Goal: Task Accomplishment & Management: Use online tool/utility

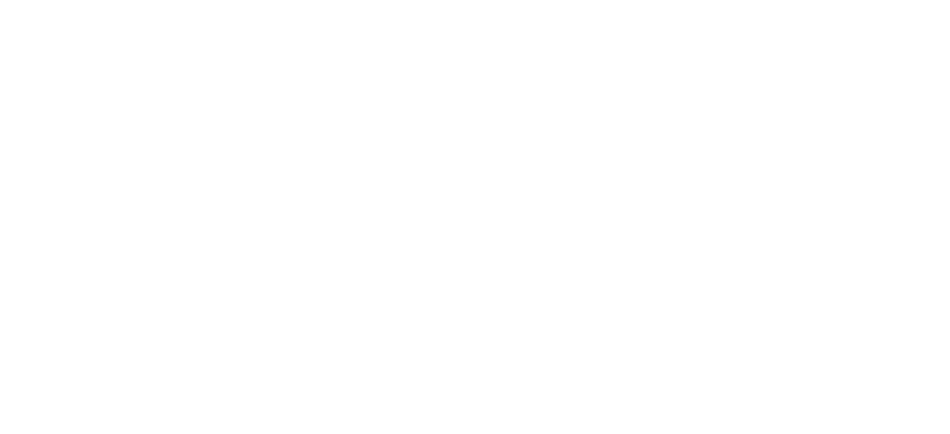
click at [888, 0] on html at bounding box center [475, 0] width 950 height 0
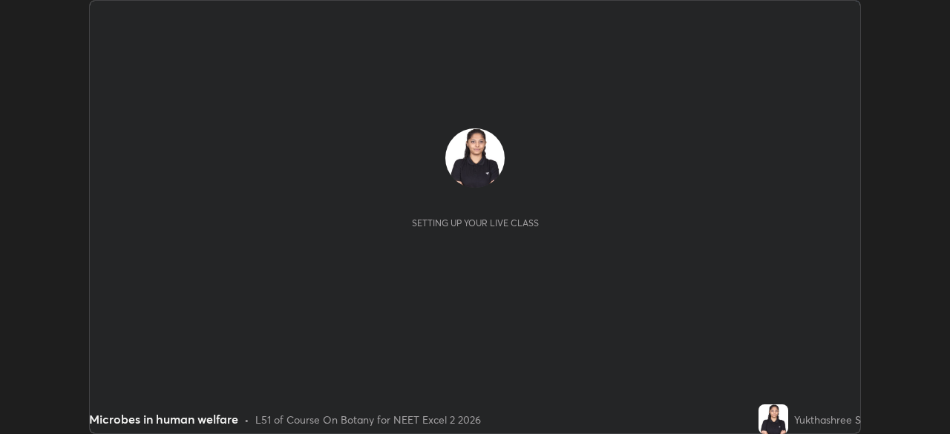
scroll to position [434, 949]
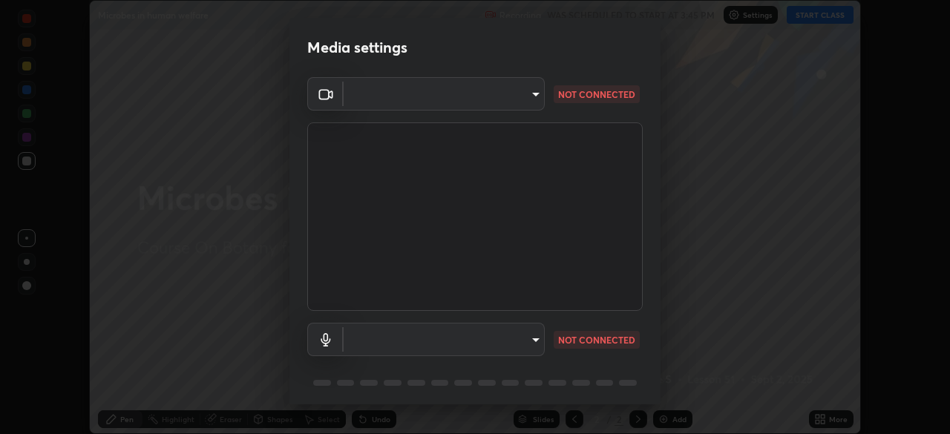
type input "2e9b027d6a4255688e554df818383ce9ed5f881db366686a8468352ce6a31e43"
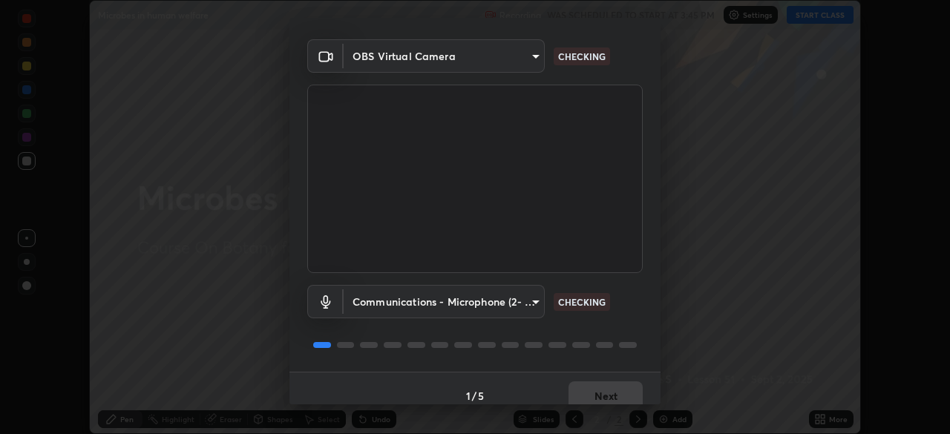
scroll to position [53, 0]
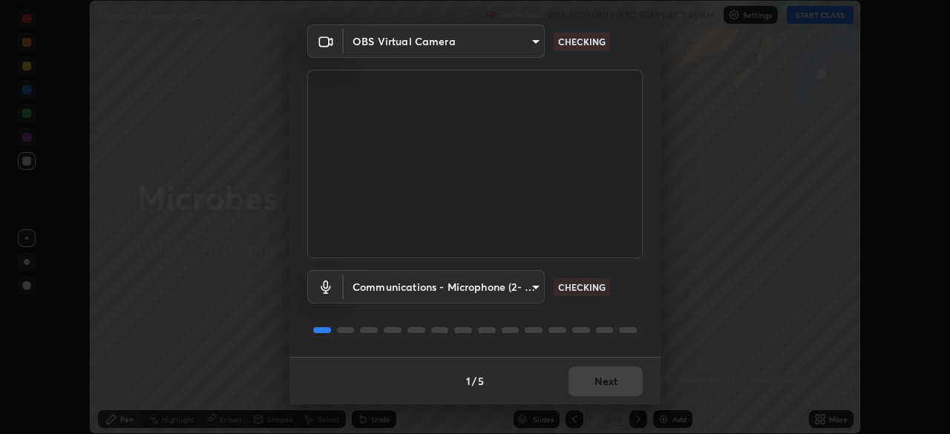
click at [522, 293] on body "Erase all Microbes in human welfare Recording WAS SCHEDULED TO START AT 3:45 PM…" at bounding box center [475, 217] width 950 height 434
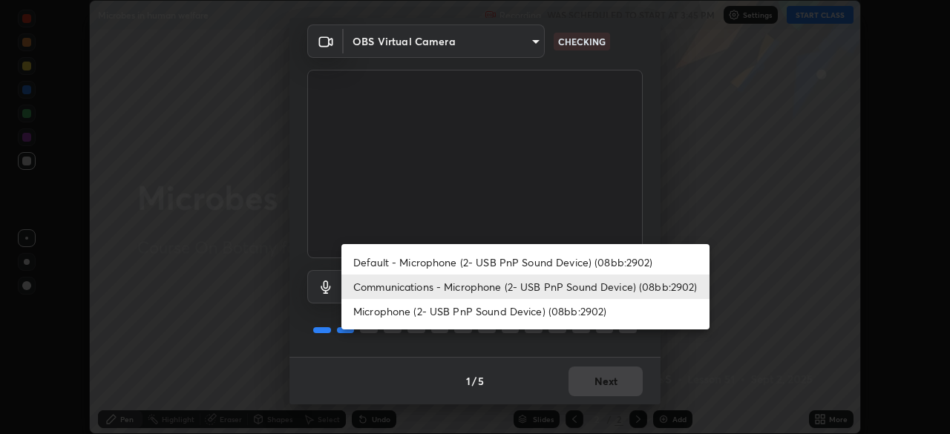
click at [533, 309] on li "Microphone (2- USB PnP Sound Device) (08bb:2902)" at bounding box center [525, 311] width 368 height 24
type input "449118a49a4f1770756d592f173bf587a06f2ee90642b8a3c241f053875261eb"
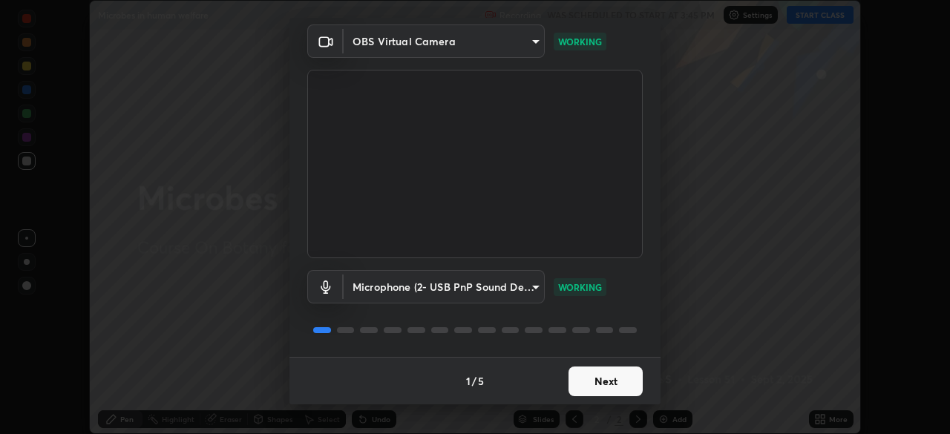
click at [596, 375] on button "Next" at bounding box center [605, 381] width 74 height 30
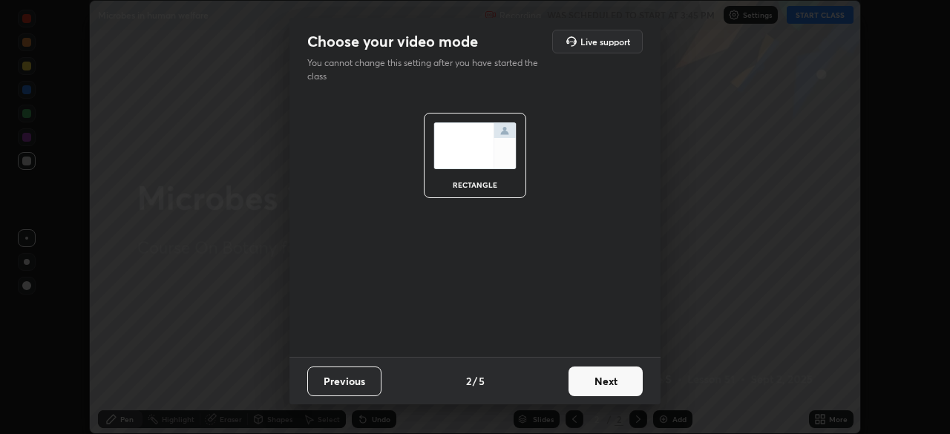
click at [594, 383] on button "Next" at bounding box center [605, 381] width 74 height 30
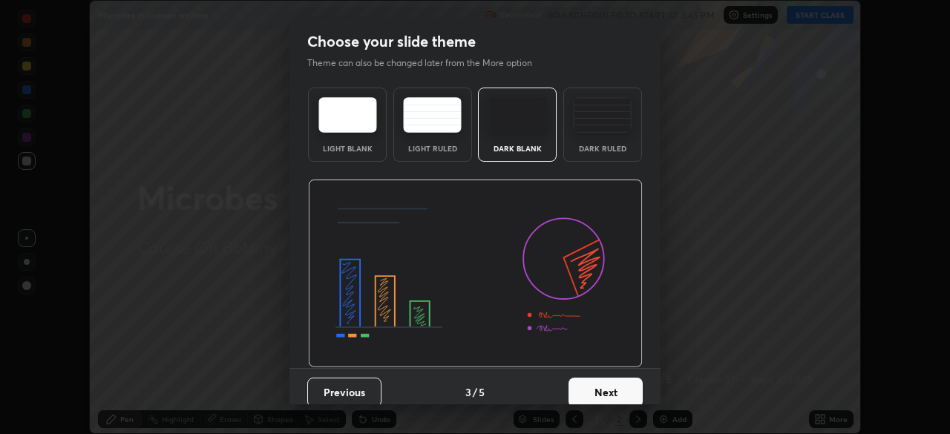
click at [596, 385] on button "Next" at bounding box center [605, 393] width 74 height 30
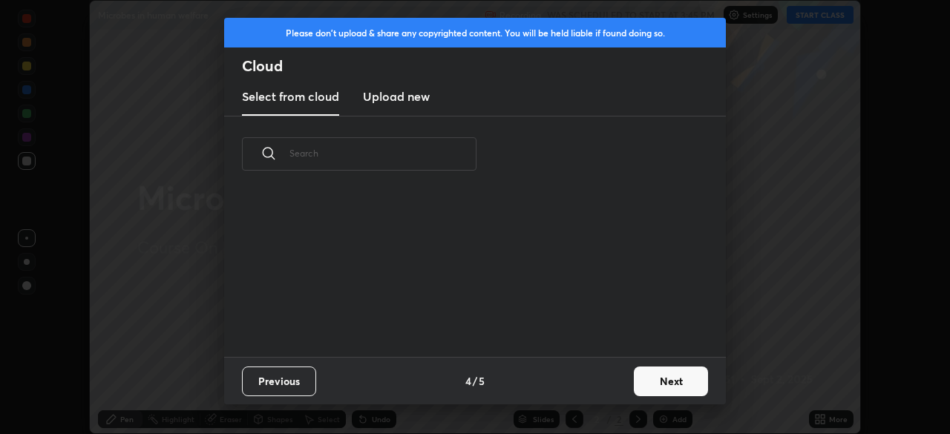
click at [596, 385] on div "Previous 4 / 5 Next" at bounding box center [474, 380] width 501 height 47
click at [645, 374] on button "Next" at bounding box center [671, 381] width 74 height 30
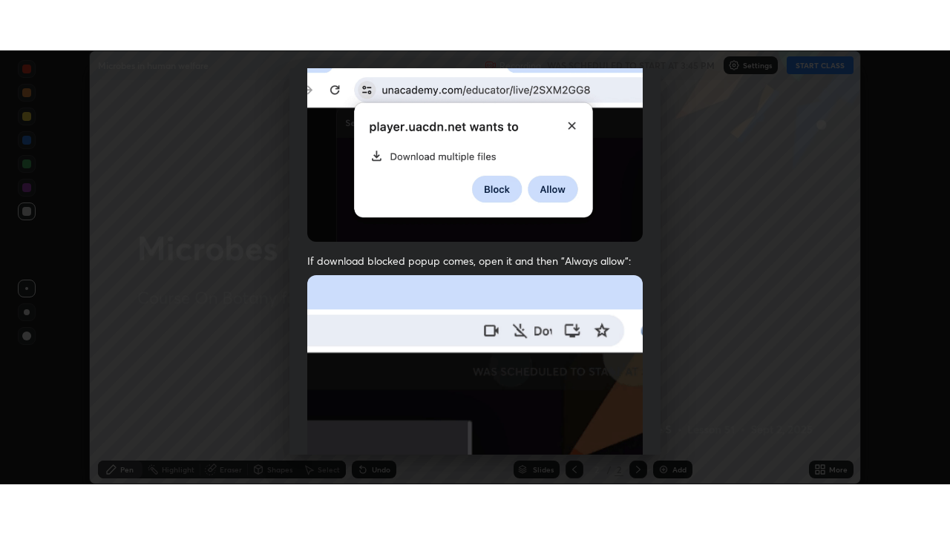
scroll to position [355, 0]
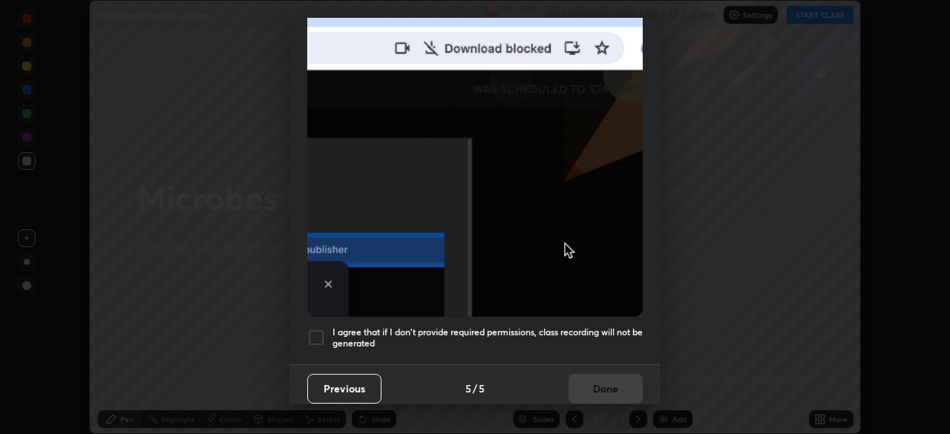
click at [313, 329] on div at bounding box center [316, 338] width 18 height 18
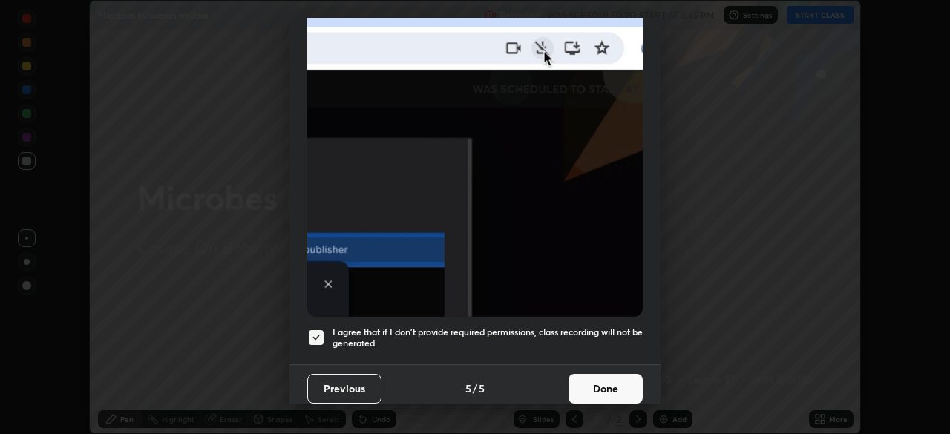
click at [573, 379] on button "Done" at bounding box center [605, 389] width 74 height 30
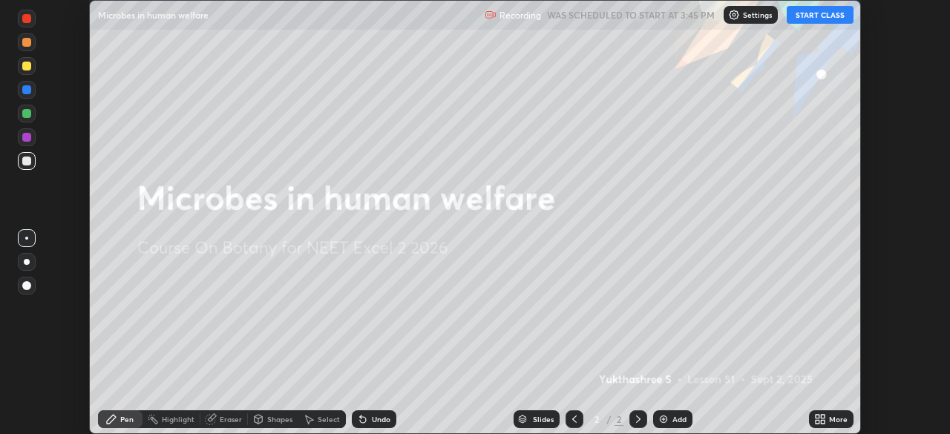
click at [815, 13] on button "START CLASS" at bounding box center [819, 15] width 67 height 18
click at [812, 10] on button "START CLASS" at bounding box center [819, 15] width 67 height 18
click at [834, 417] on div "More" at bounding box center [838, 418] width 19 height 7
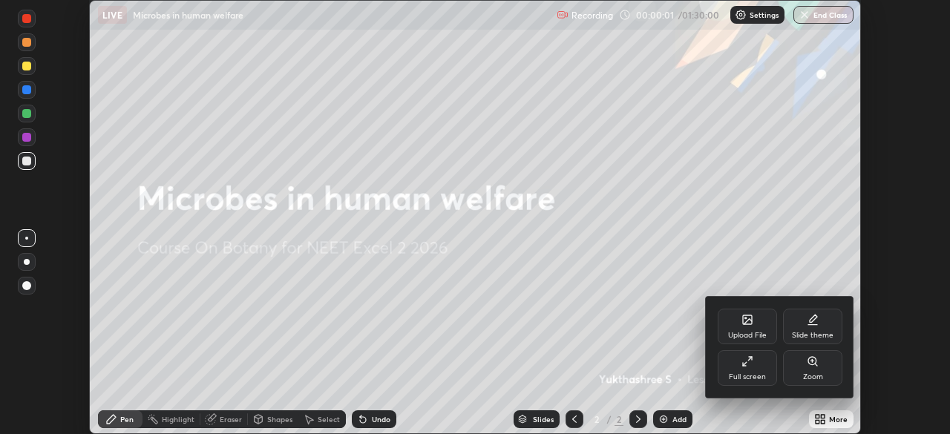
click at [746, 369] on div "Full screen" at bounding box center [746, 368] width 59 height 36
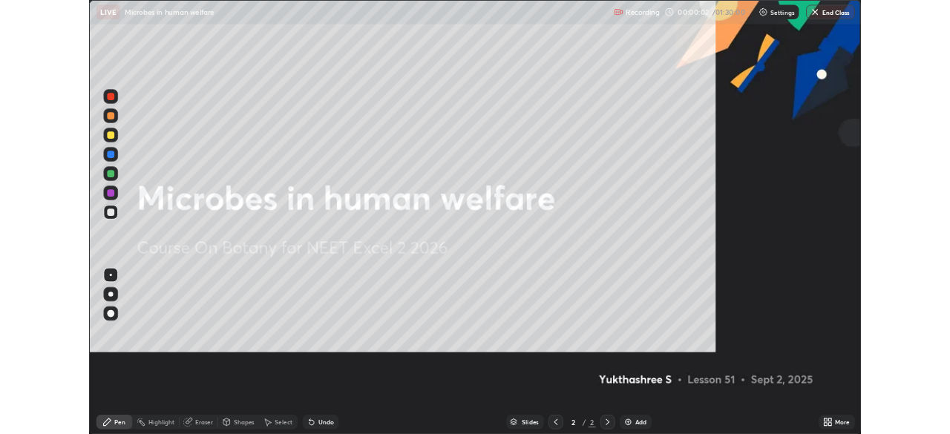
scroll to position [534, 950]
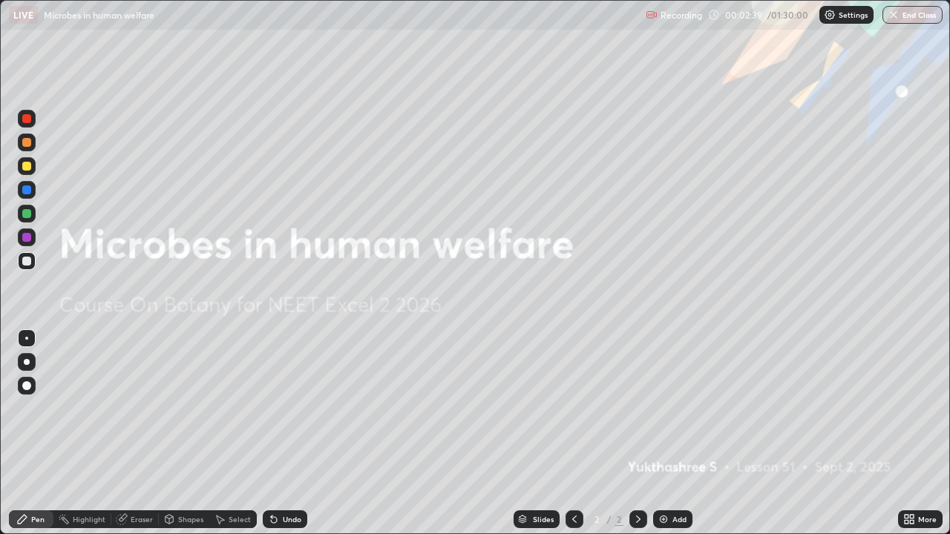
click at [920, 433] on div "More" at bounding box center [927, 519] width 19 height 7
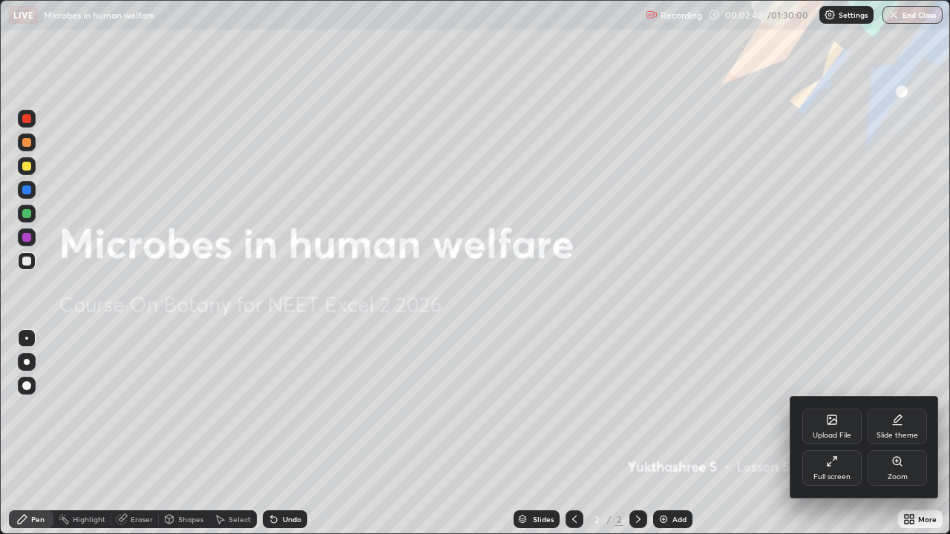
click at [903, 415] on div "Slide theme" at bounding box center [896, 427] width 59 height 36
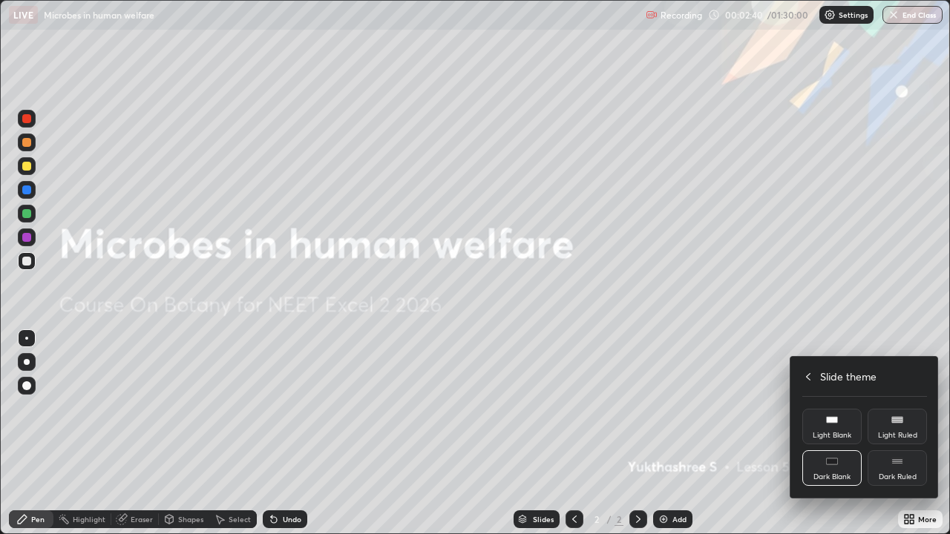
click at [915, 433] on div "Dark Ruled" at bounding box center [896, 468] width 59 height 36
click at [751, 433] on div at bounding box center [475, 267] width 950 height 534
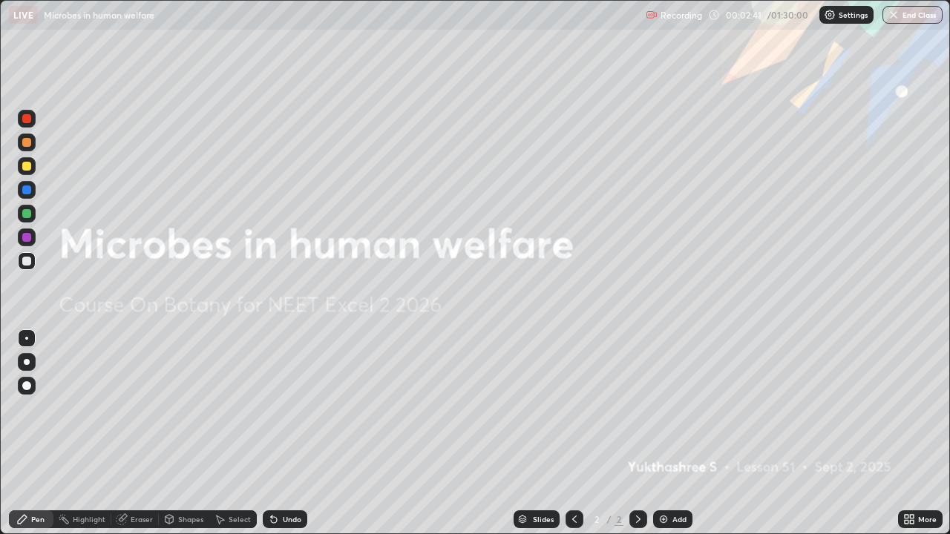
click at [673, 433] on div "Add" at bounding box center [679, 519] width 14 height 7
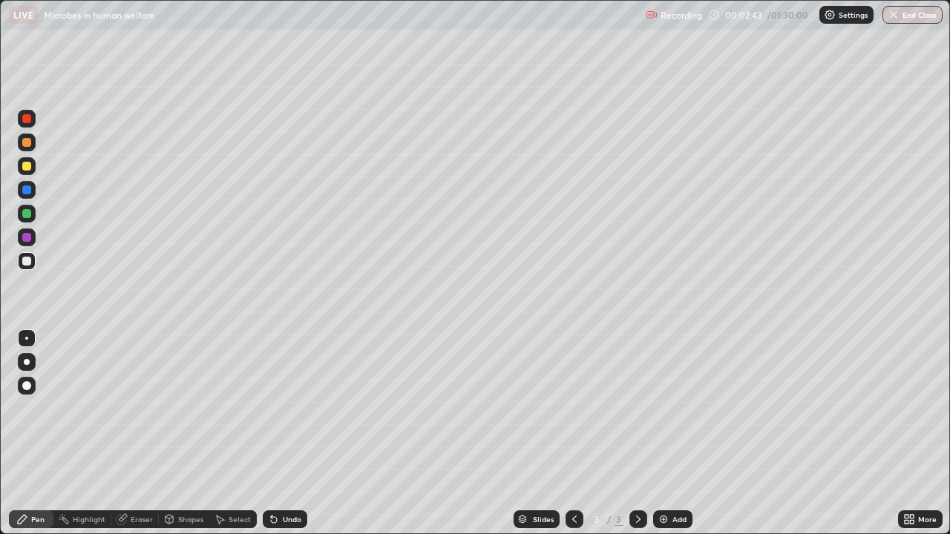
click at [27, 219] on div at bounding box center [27, 214] width 18 height 18
click at [24, 264] on div at bounding box center [26, 261] width 9 height 9
click at [30, 120] on div at bounding box center [26, 118] width 9 height 9
click at [24, 167] on div at bounding box center [26, 166] width 9 height 9
click at [670, 433] on div "Add" at bounding box center [672, 519] width 39 height 18
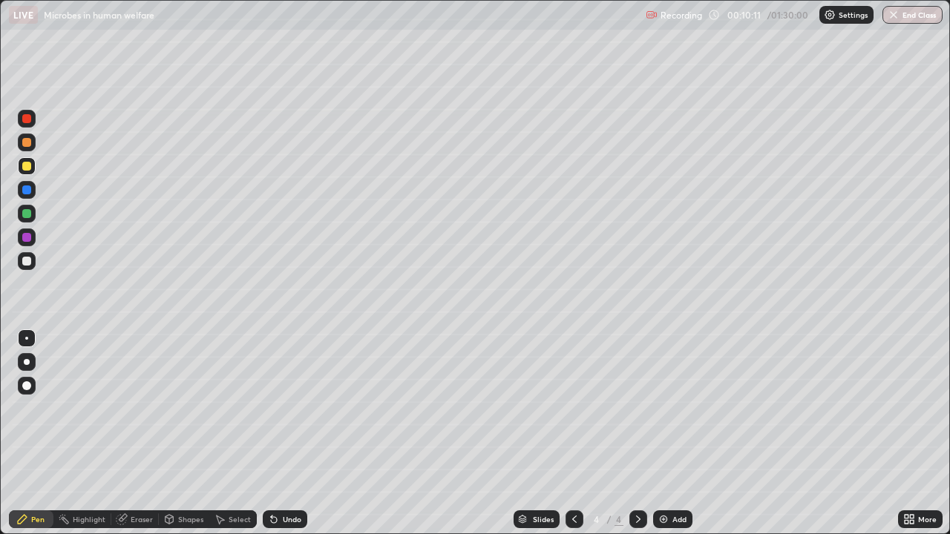
click at [27, 119] on div at bounding box center [26, 118] width 9 height 9
click at [662, 433] on img at bounding box center [663, 519] width 12 height 12
click at [285, 433] on div "Undo" at bounding box center [292, 519] width 19 height 7
click at [284, 433] on div "Undo" at bounding box center [285, 519] width 45 height 18
click at [281, 433] on div "Undo" at bounding box center [285, 519] width 45 height 18
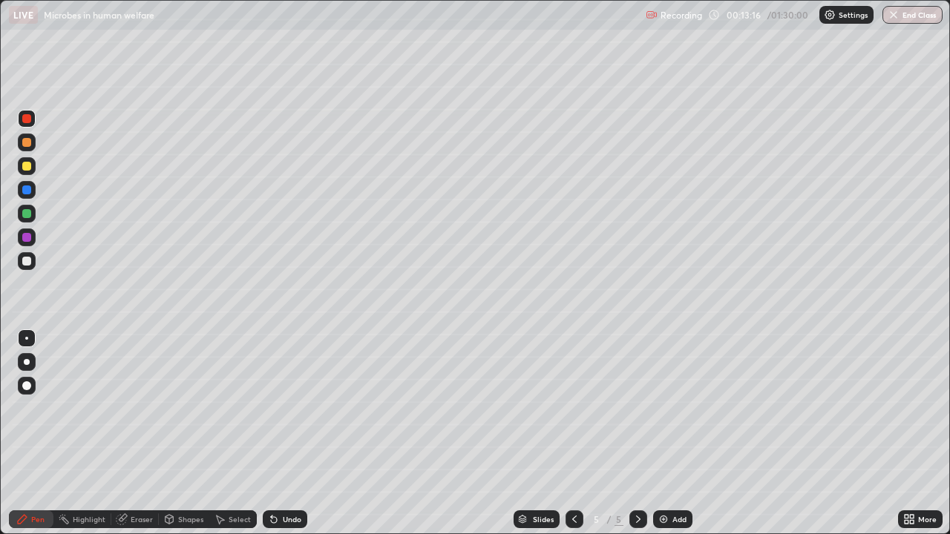
click at [284, 433] on div "Undo" at bounding box center [285, 519] width 45 height 18
click at [32, 143] on div at bounding box center [27, 143] width 18 height 18
click at [23, 170] on div at bounding box center [27, 166] width 18 height 18
click at [33, 143] on div at bounding box center [27, 143] width 18 height 18
click at [284, 433] on div "Undo" at bounding box center [292, 519] width 19 height 7
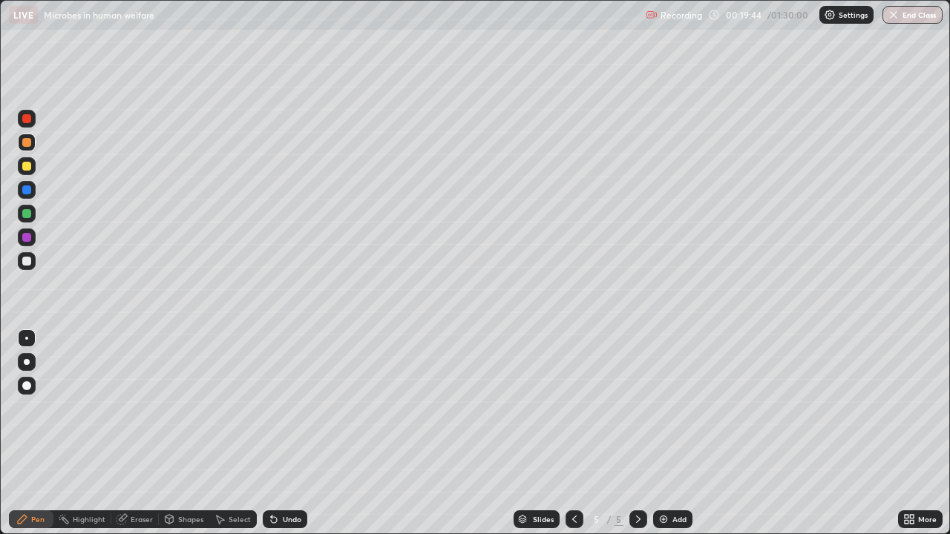
click at [283, 433] on div "Undo" at bounding box center [292, 519] width 19 height 7
click at [25, 119] on div at bounding box center [26, 118] width 9 height 9
click at [27, 260] on div at bounding box center [26, 261] width 9 height 9
click at [28, 120] on div at bounding box center [26, 118] width 9 height 9
click at [34, 259] on div at bounding box center [27, 261] width 18 height 18
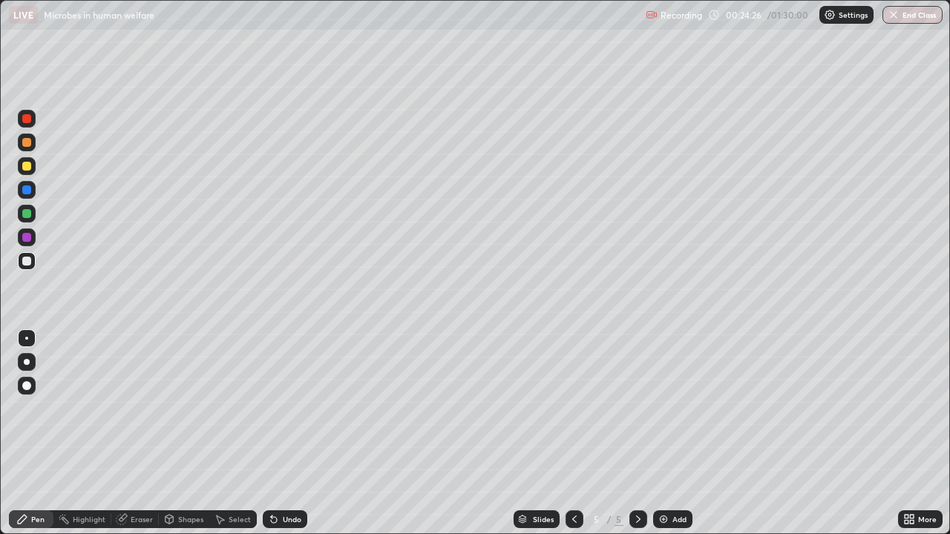
click at [923, 433] on div "More" at bounding box center [927, 519] width 19 height 7
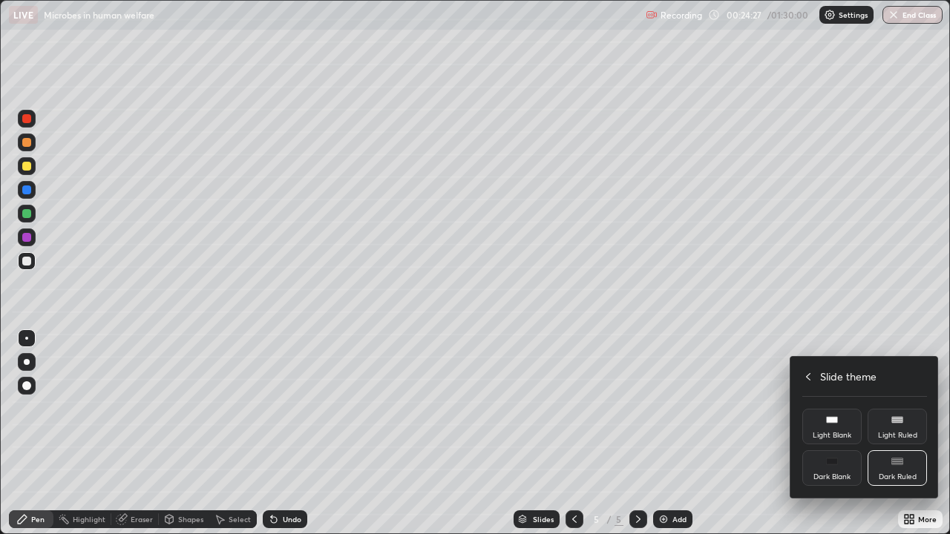
click at [806, 374] on icon at bounding box center [808, 377] width 12 height 12
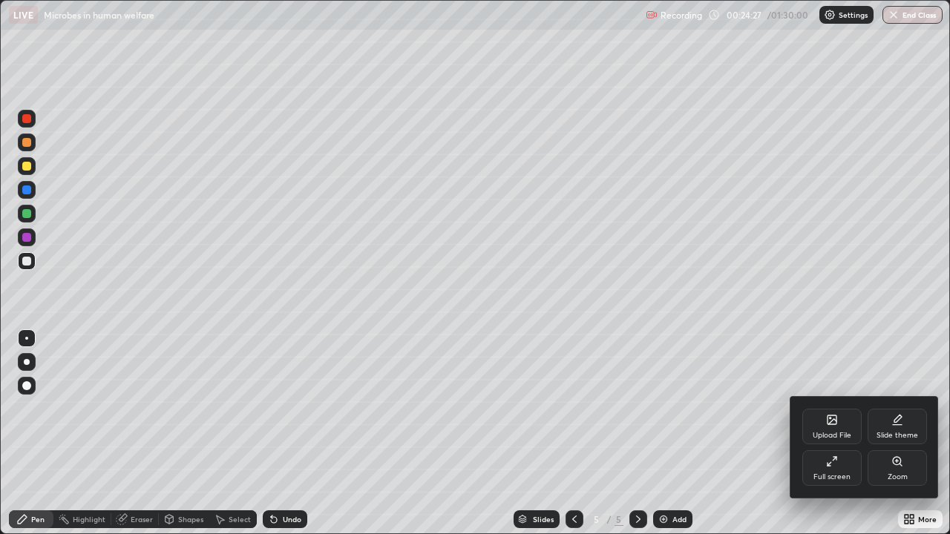
click at [834, 433] on icon at bounding box center [834, 459] width 4 height 4
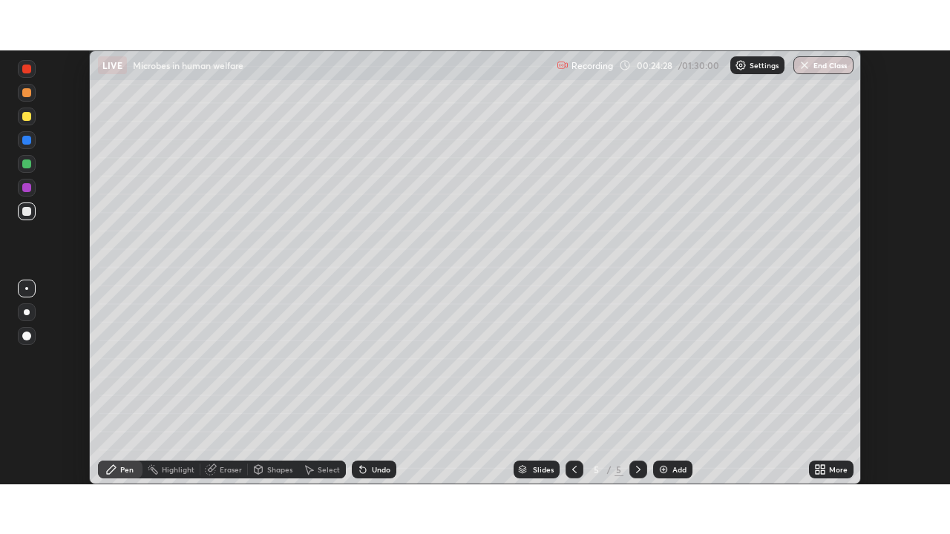
scroll to position [73750, 73234]
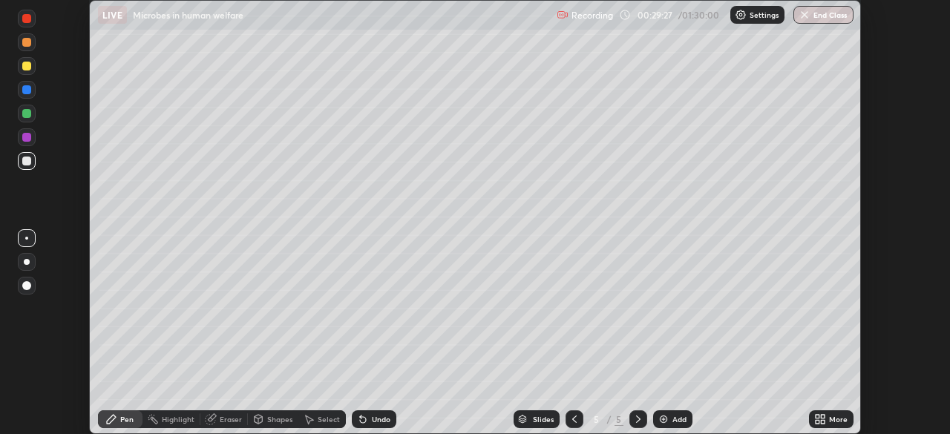
click at [825, 419] on icon at bounding box center [820, 419] width 12 height 12
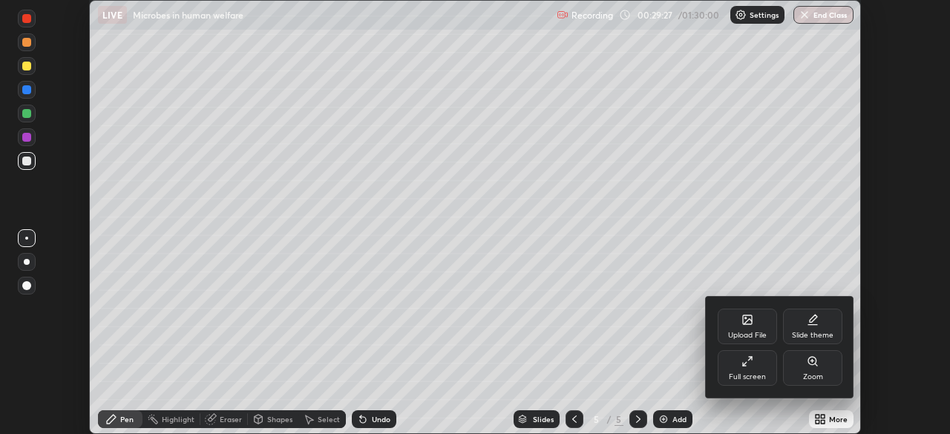
click at [751, 369] on div "Full screen" at bounding box center [746, 368] width 59 height 36
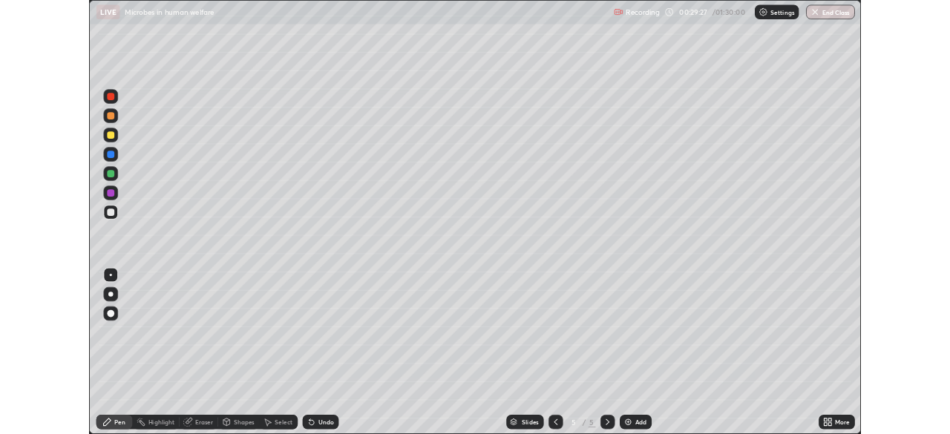
scroll to position [534, 950]
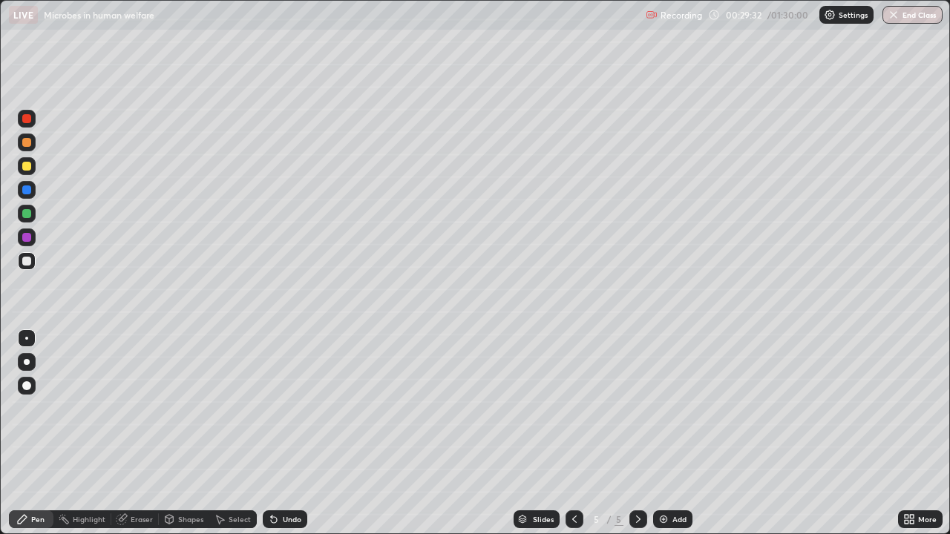
click at [923, 433] on div "More" at bounding box center [927, 519] width 19 height 7
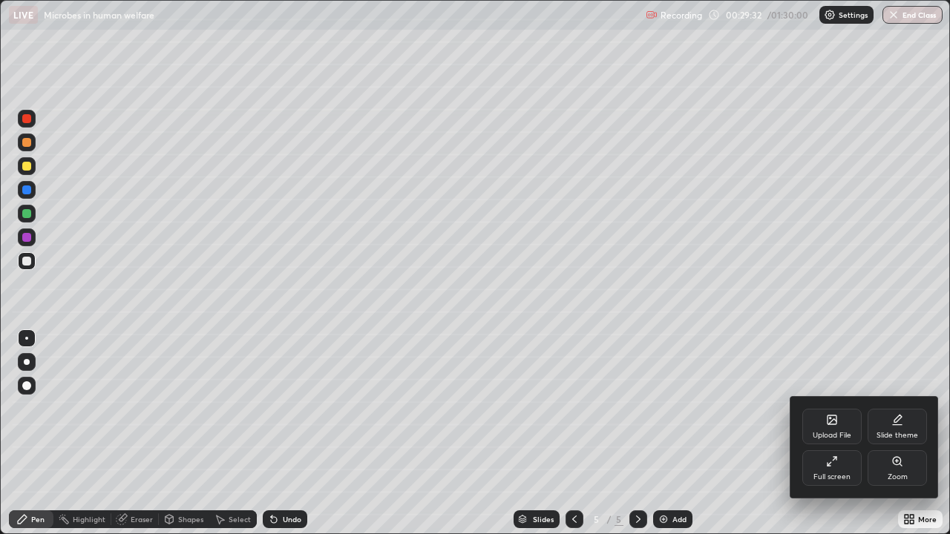
click at [827, 433] on div "Full screen" at bounding box center [831, 468] width 59 height 36
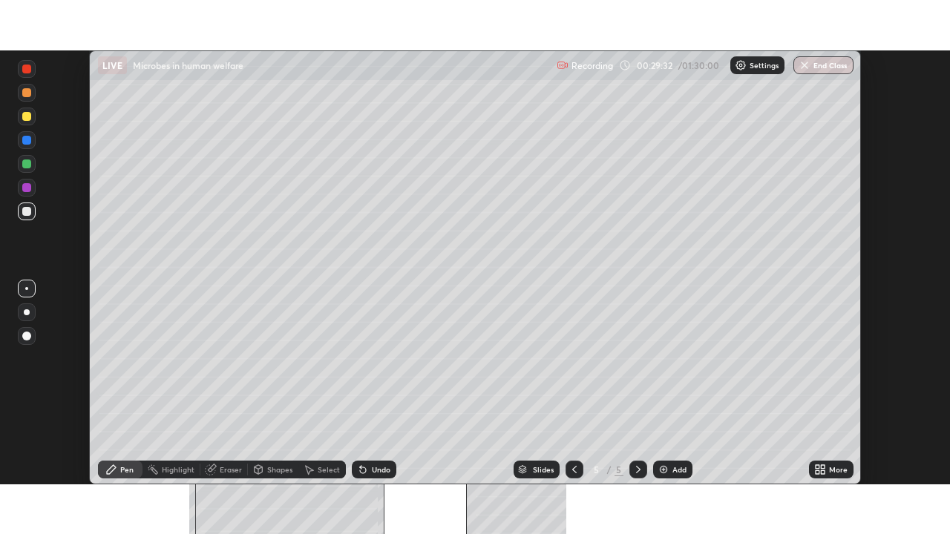
scroll to position [73750, 73234]
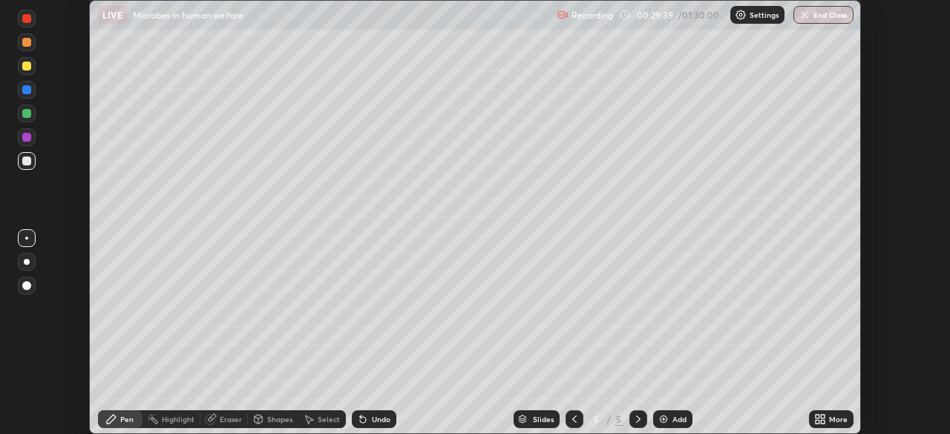
click at [829, 424] on div "More" at bounding box center [831, 419] width 45 height 18
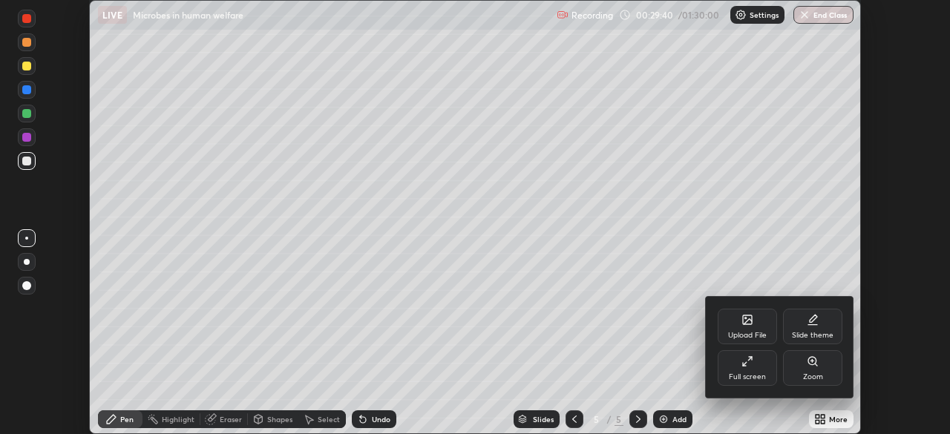
click at [748, 373] on div "Full screen" at bounding box center [746, 376] width 37 height 7
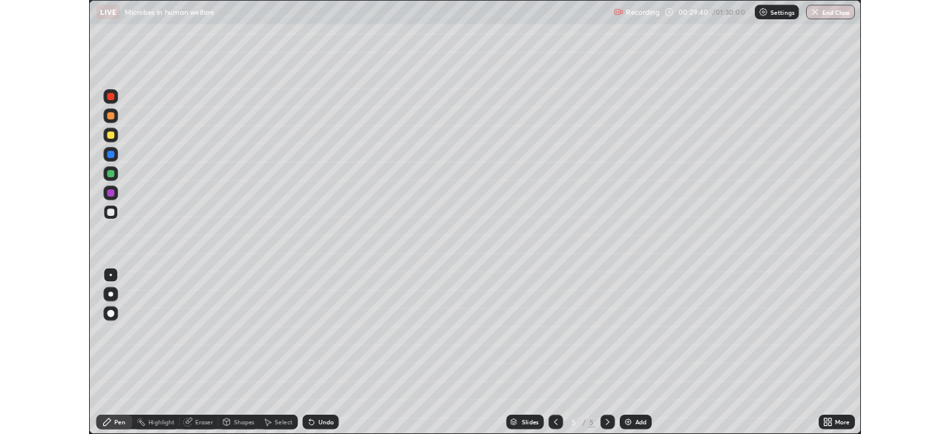
scroll to position [534, 950]
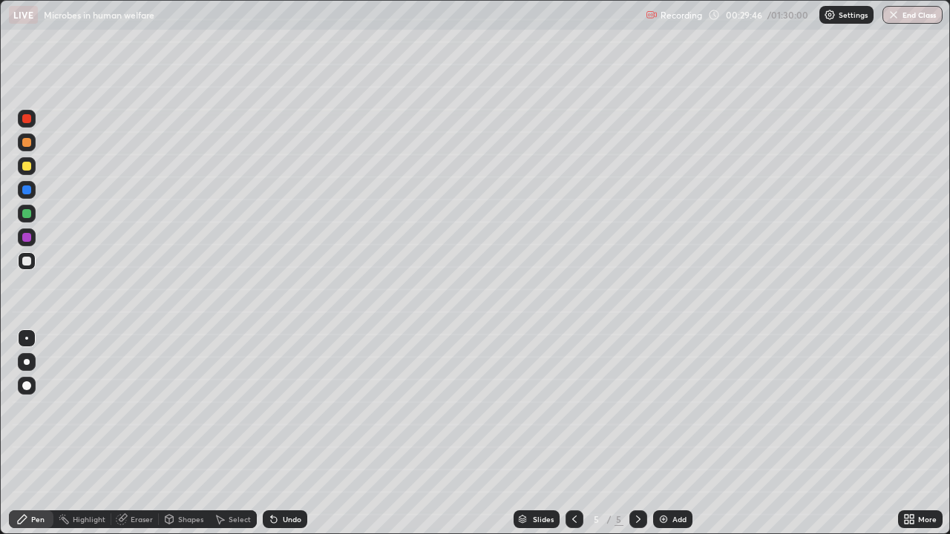
click at [28, 119] on div at bounding box center [26, 118] width 9 height 9
click at [911, 433] on icon at bounding box center [911, 517] width 4 height 4
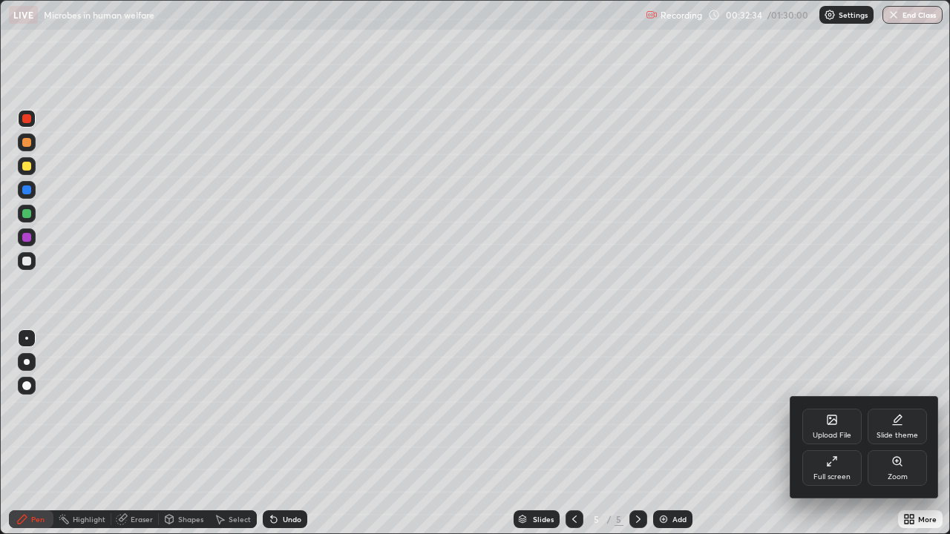
click at [823, 433] on div "Full screen" at bounding box center [831, 468] width 59 height 36
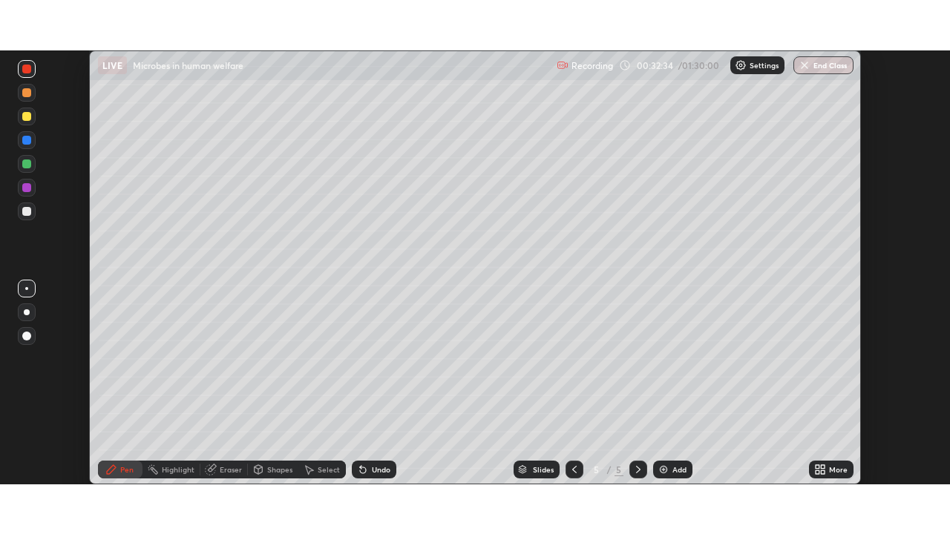
scroll to position [73750, 73234]
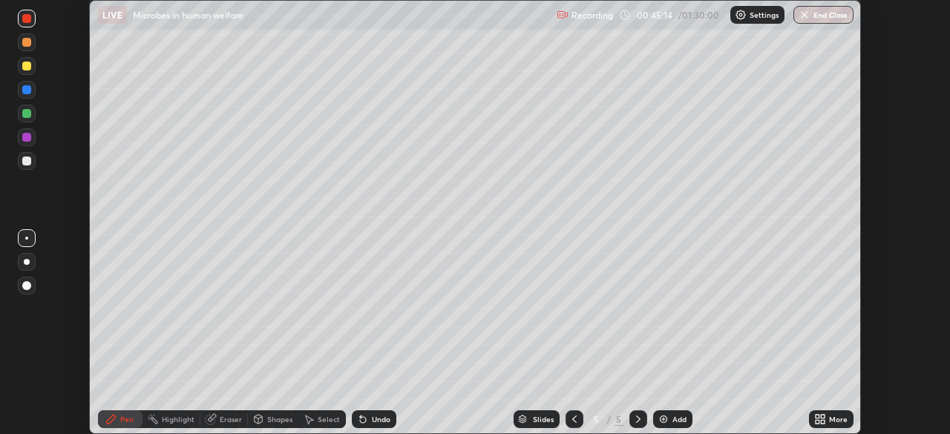
click at [829, 417] on div "More" at bounding box center [838, 418] width 19 height 7
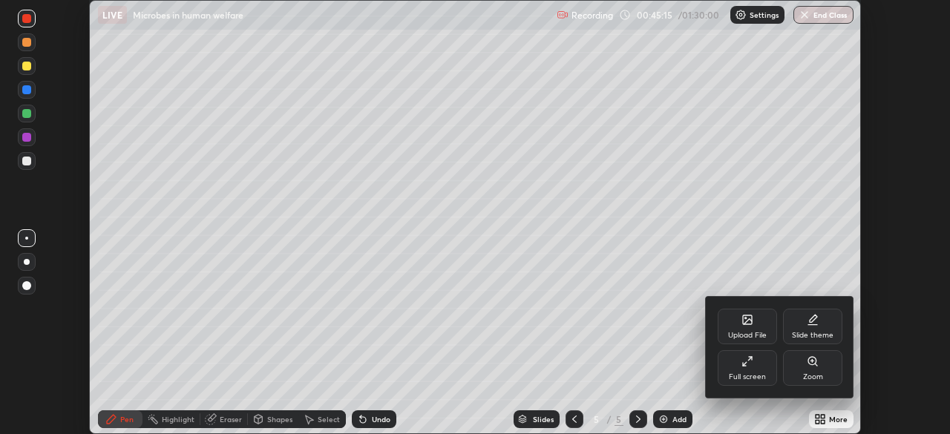
click at [743, 368] on div "Full screen" at bounding box center [746, 368] width 59 height 36
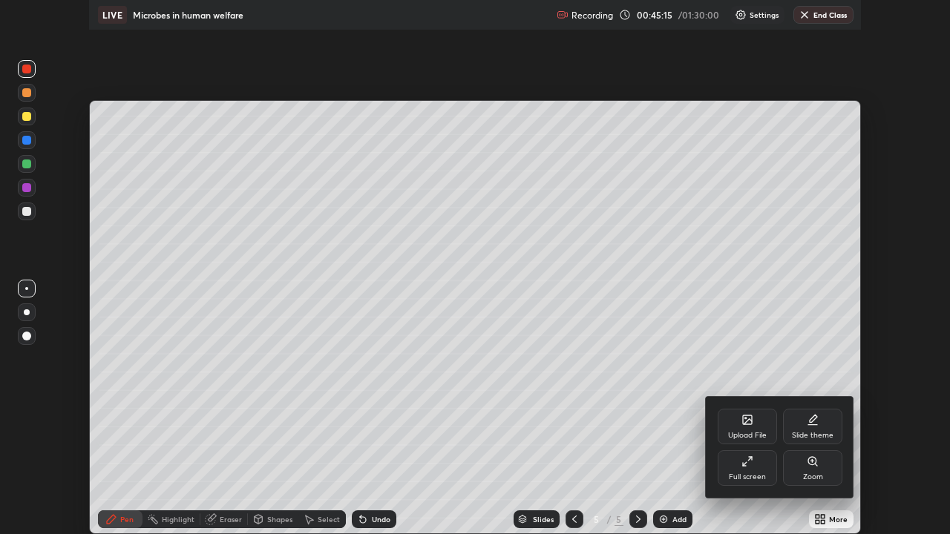
scroll to position [534, 950]
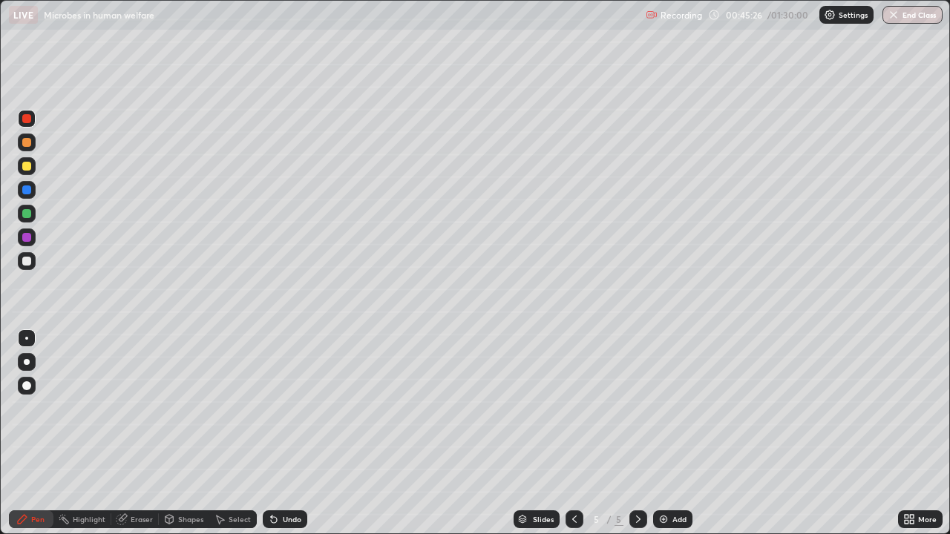
click at [918, 21] on button "End Class" at bounding box center [912, 15] width 60 height 18
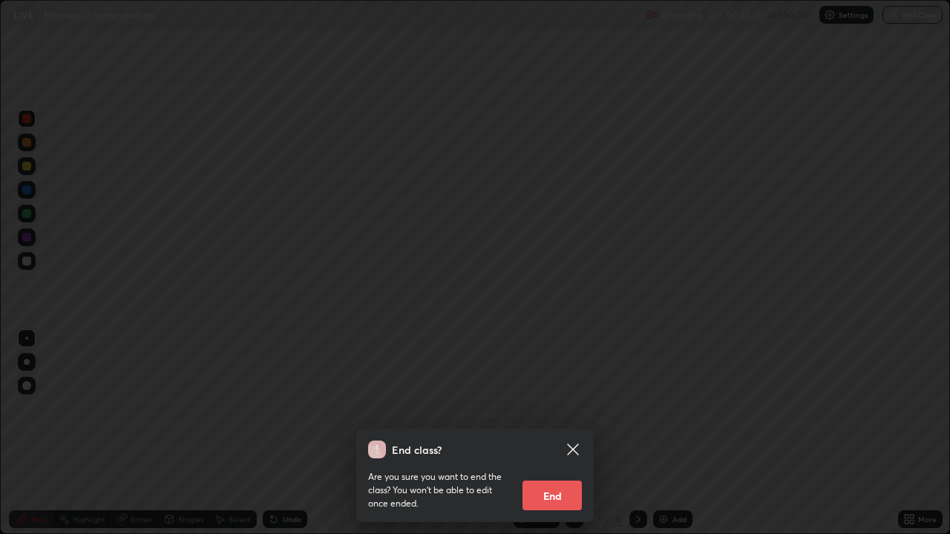
click at [569, 433] on button "End" at bounding box center [551, 496] width 59 height 30
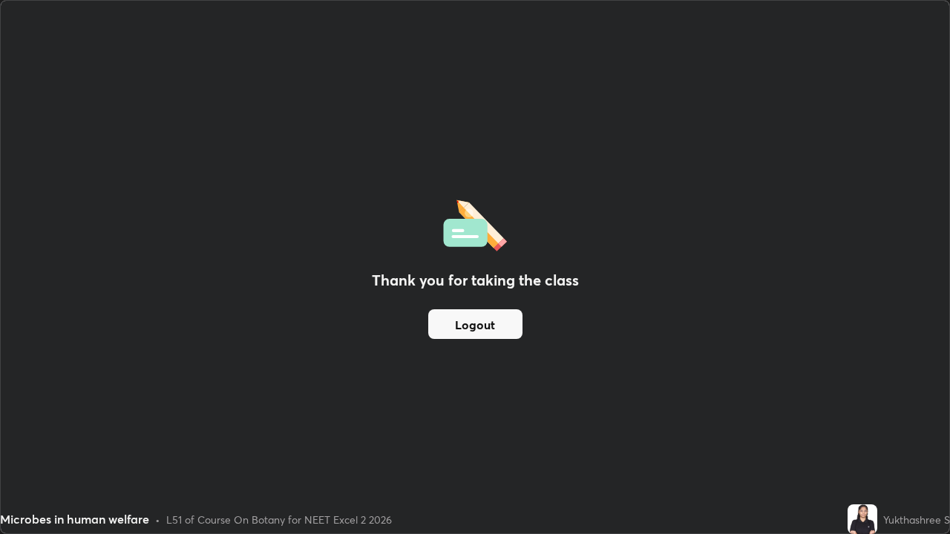
click at [508, 329] on button "Logout" at bounding box center [475, 324] width 94 height 30
